Goal: Task Accomplishment & Management: Complete application form

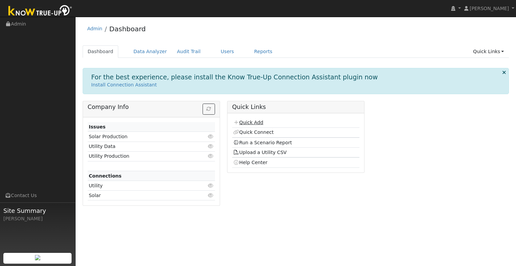
click at [257, 121] on link "Quick Add" at bounding box center [248, 122] width 30 height 5
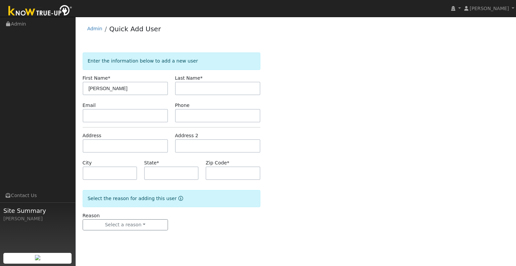
type input "[PERSON_NAME]"
type input "CA"
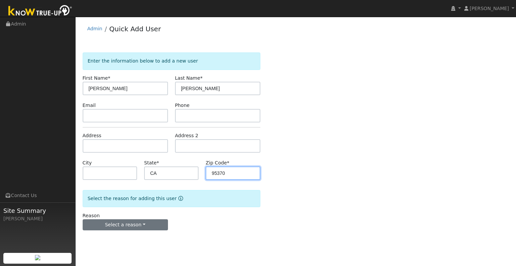
type input "95370"
click at [132, 225] on button "Select a reason" at bounding box center [125, 224] width 85 height 11
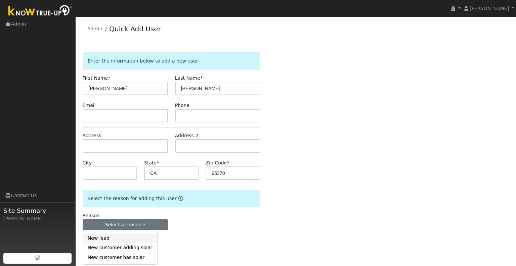
click at [134, 236] on link "New lead" at bounding box center [120, 238] width 74 height 9
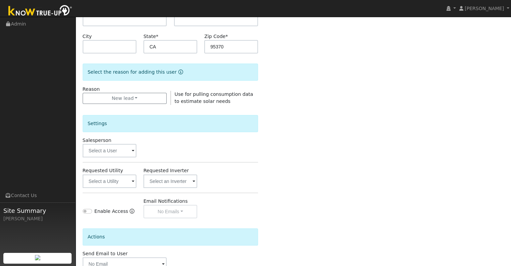
scroll to position [134, 0]
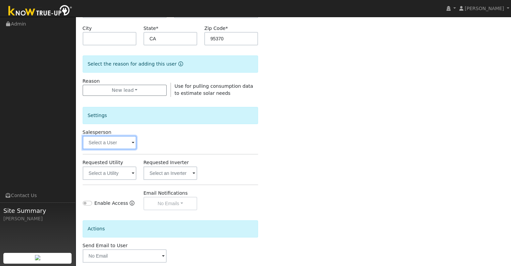
click at [118, 147] on input "text" at bounding box center [110, 142] width 54 height 13
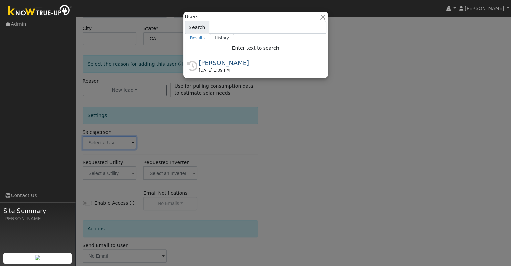
click at [105, 138] on div at bounding box center [255, 133] width 511 height 266
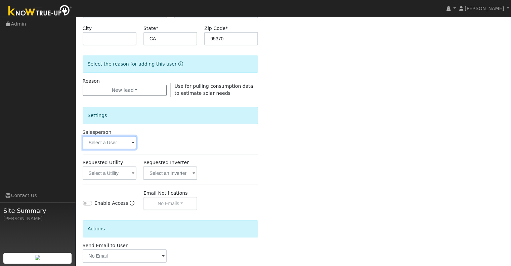
click at [114, 146] on input "text" at bounding box center [110, 142] width 54 height 13
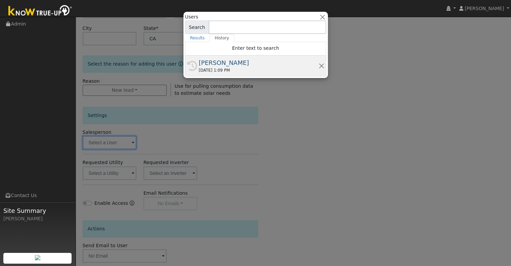
click at [216, 72] on div "09/09/2025 1:09 PM" at bounding box center [259, 70] width 120 height 6
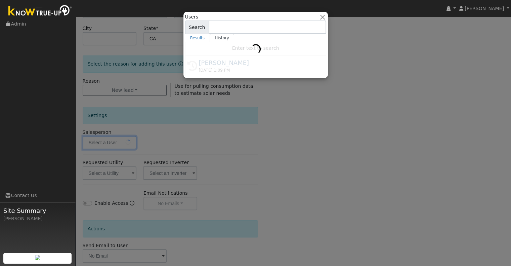
type input "[PERSON_NAME]"
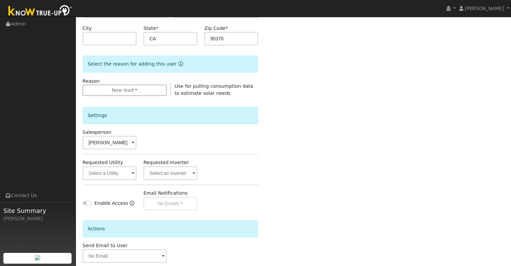
click at [120, 180] on div "Settings Salesperson Josh Clark Requested Utility Requested Inverter Enable Acc…" at bounding box center [171, 153] width 176 height 113
click at [123, 171] on input "text" at bounding box center [110, 172] width 54 height 13
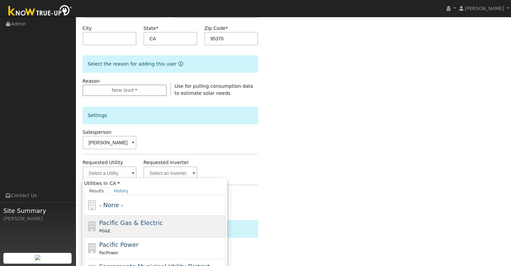
click at [128, 220] on span "Pacific Gas & Electric" at bounding box center [131, 222] width 64 height 7
type input "Pacific Gas & Electric"
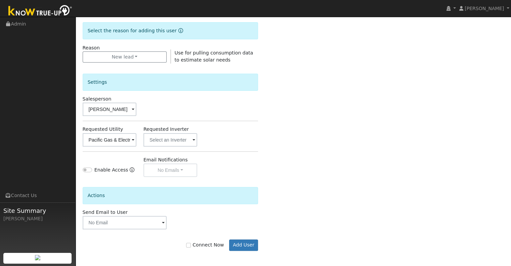
scroll to position [168, 0]
drag, startPoint x: 195, startPoint y: 245, endPoint x: 218, endPoint y: 243, distance: 23.0
click at [197, 244] on label "Connect Now" at bounding box center [205, 244] width 38 height 7
click at [191, 244] on input "Connect Now" at bounding box center [188, 244] width 5 height 5
checkbox input "true"
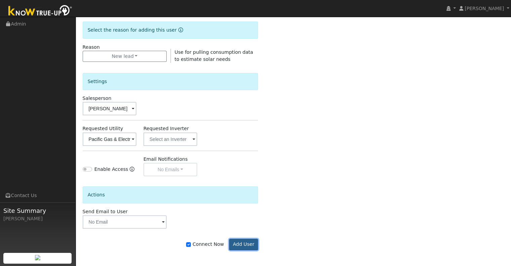
click at [248, 241] on button "Add User" at bounding box center [243, 244] width 29 height 11
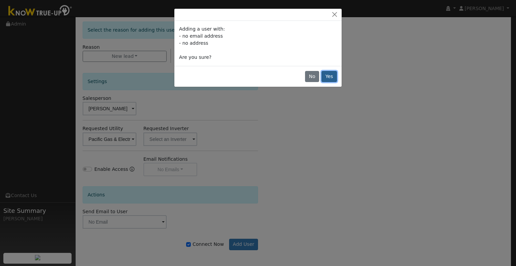
click at [333, 75] on button "Yes" at bounding box center [329, 76] width 15 height 11
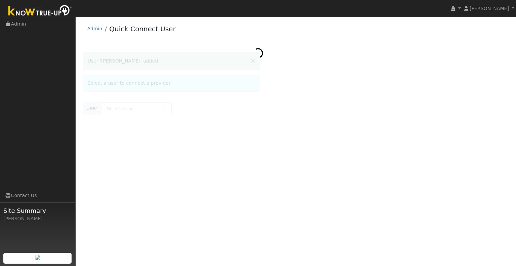
type input "[PERSON_NAME]"
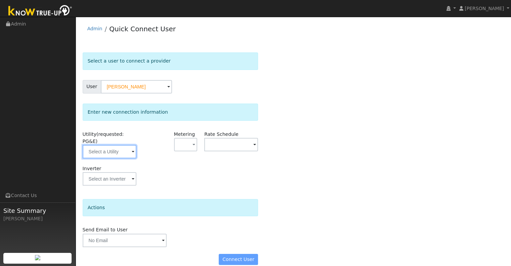
drag, startPoint x: 108, startPoint y: 148, endPoint x: 117, endPoint y: 148, distance: 9.1
click at [108, 149] on input "text" at bounding box center [110, 151] width 54 height 13
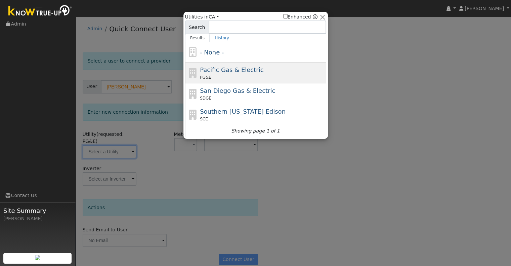
click at [223, 72] on span "Pacific Gas & Electric" at bounding box center [232, 69] width 64 height 7
type input "PG&E"
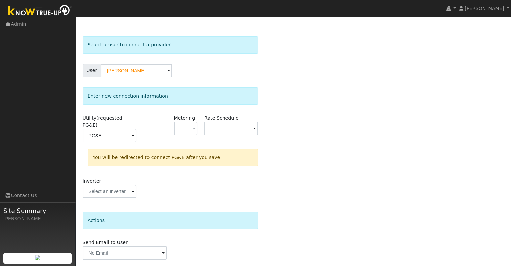
scroll to position [30, 0]
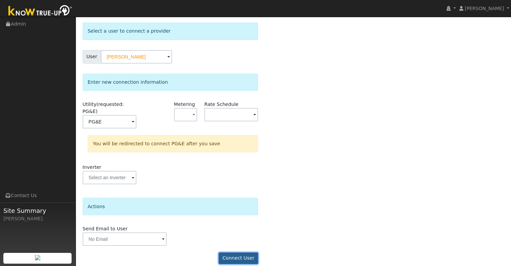
click at [248, 254] on button "Connect User" at bounding box center [239, 257] width 40 height 11
